Goal: Find specific page/section: Find specific page/section

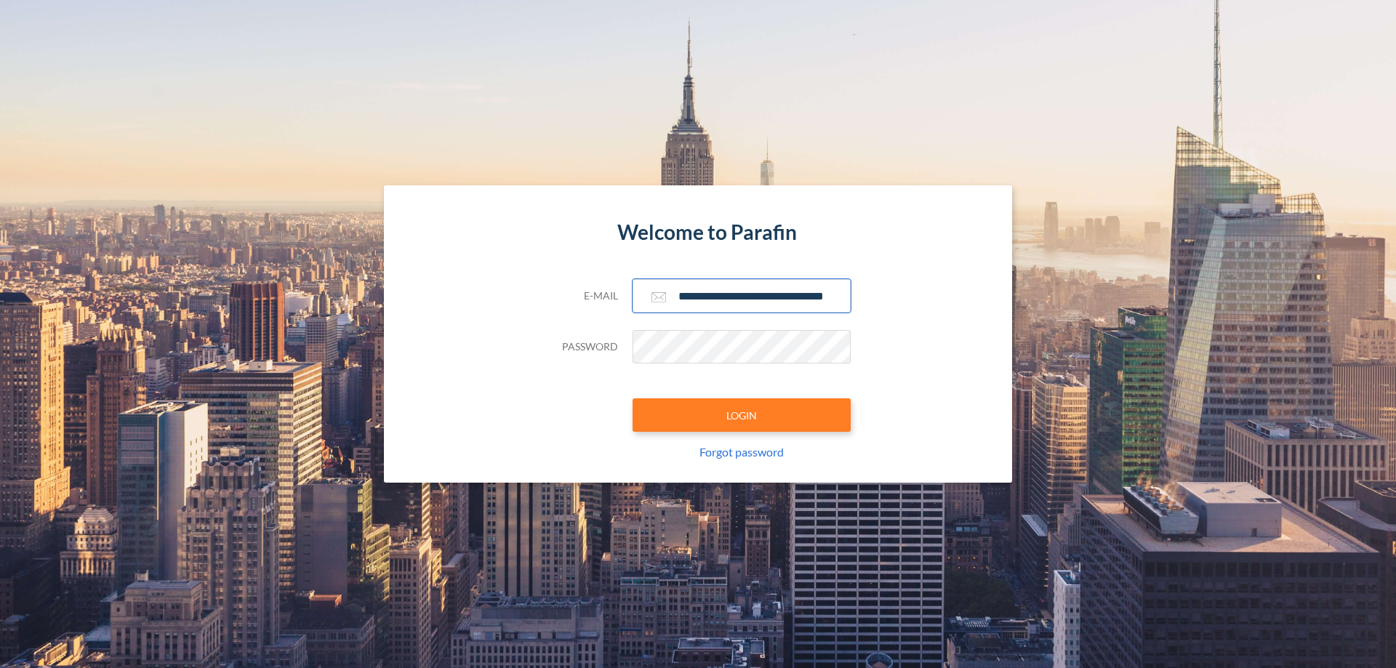
type input "**********"
click at [742, 415] on button "LOGIN" at bounding box center [742, 414] width 218 height 33
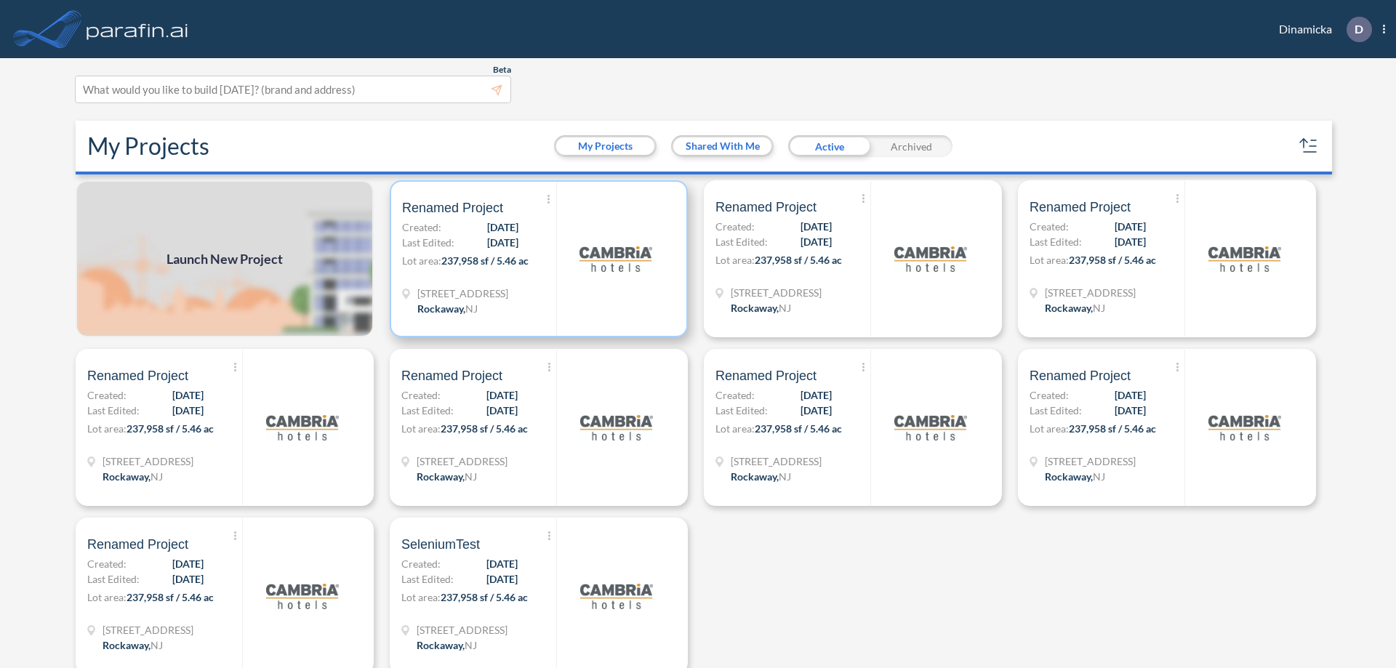
scroll to position [4, 0]
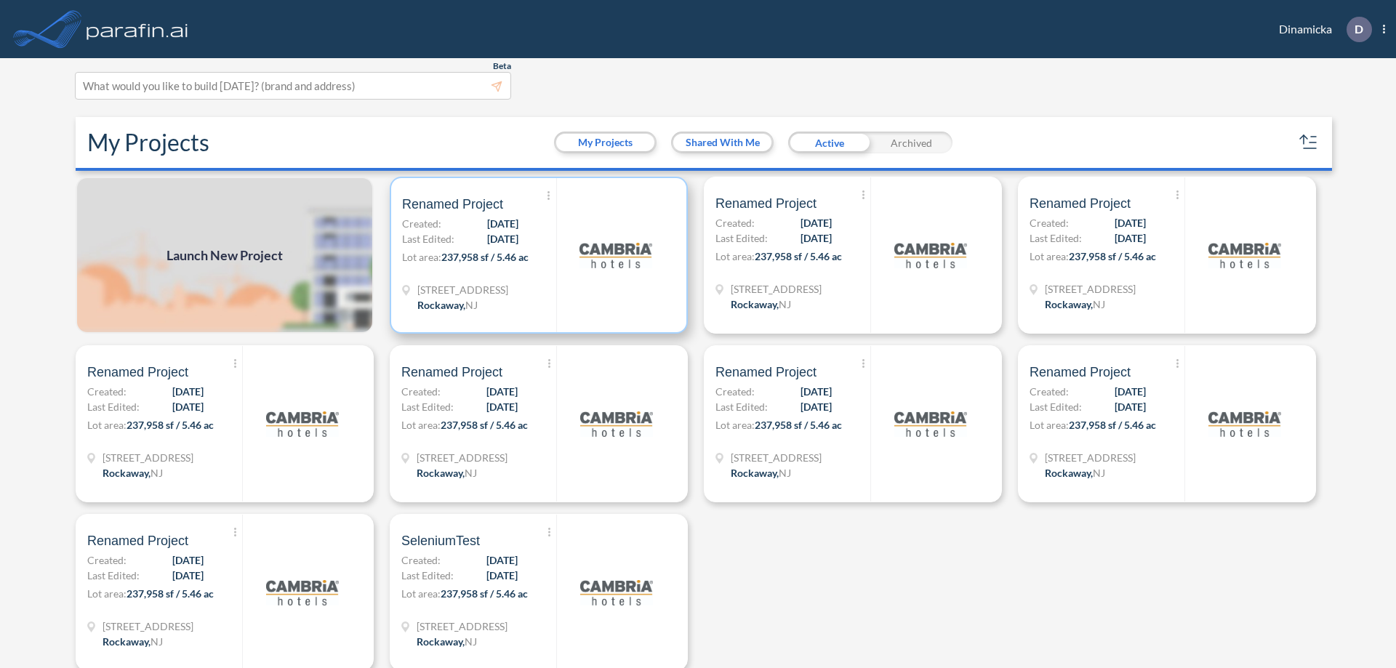
click at [536, 255] on p "Lot area: 237,958 sf / 5.46 ac" at bounding box center [479, 259] width 154 height 21
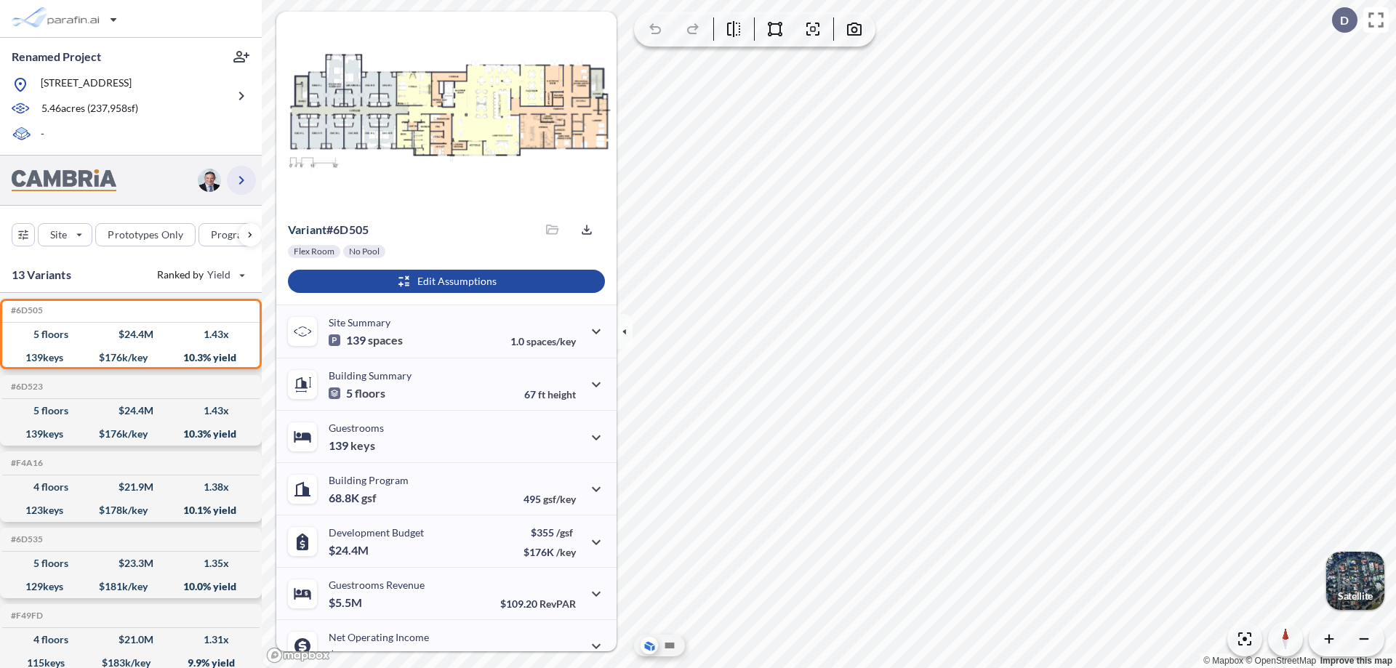
click at [241, 180] on icon "button" at bounding box center [241, 180] width 17 height 17
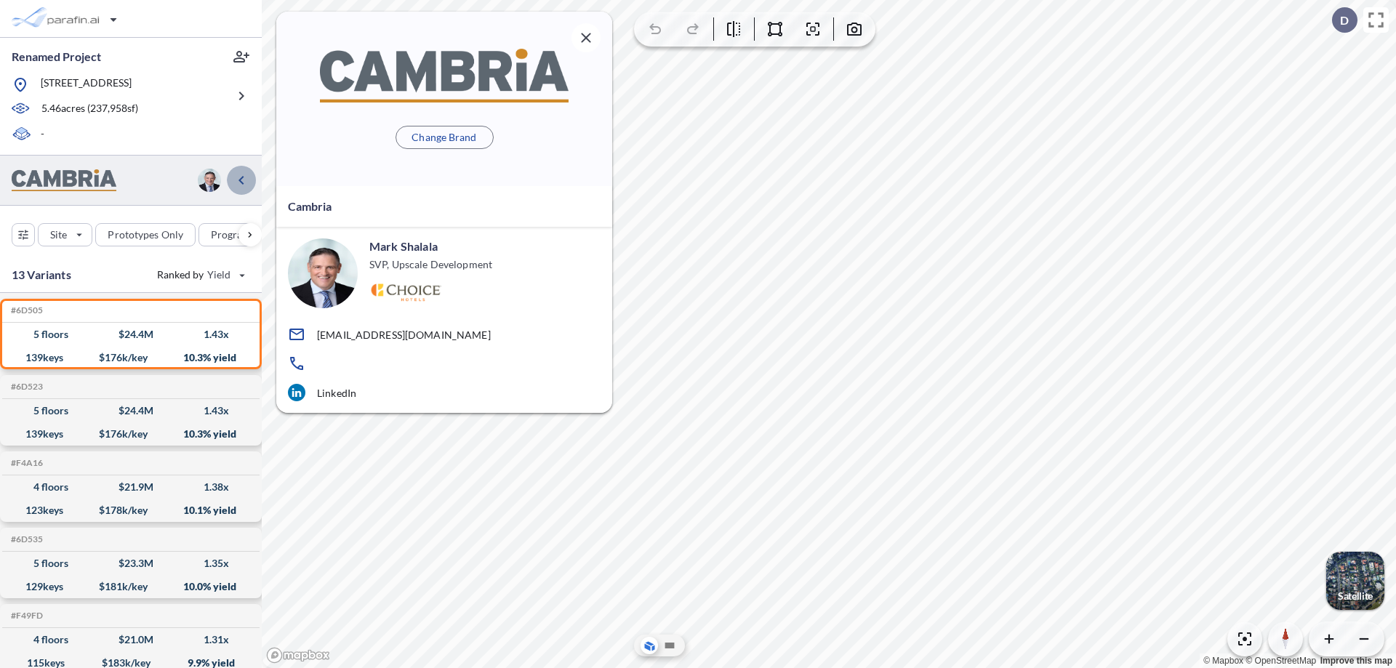
click at [241, 180] on icon "button" at bounding box center [241, 180] width 17 height 17
